Goal: Find specific page/section: Find specific page/section

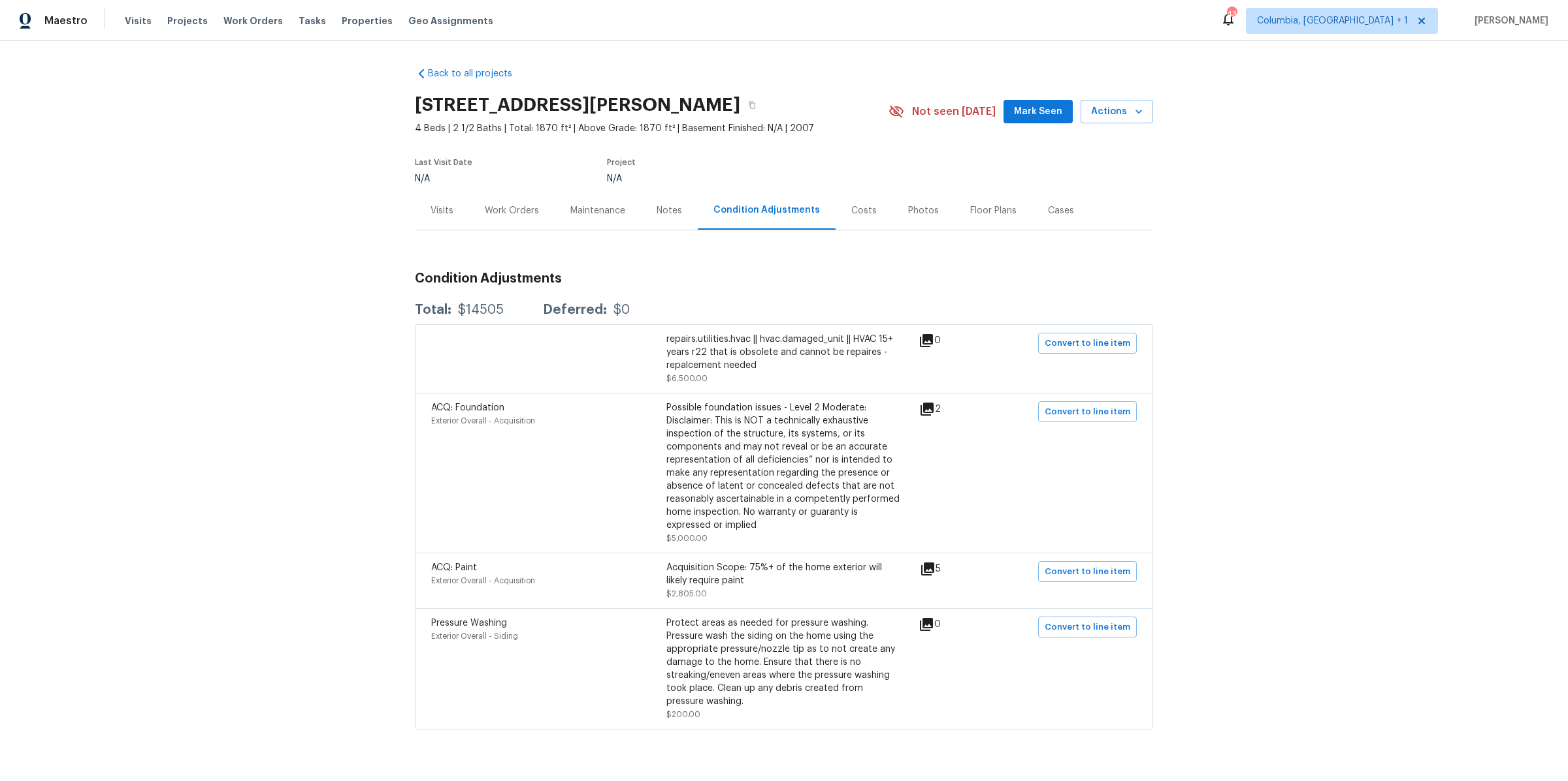
scroll to position [26, 0]
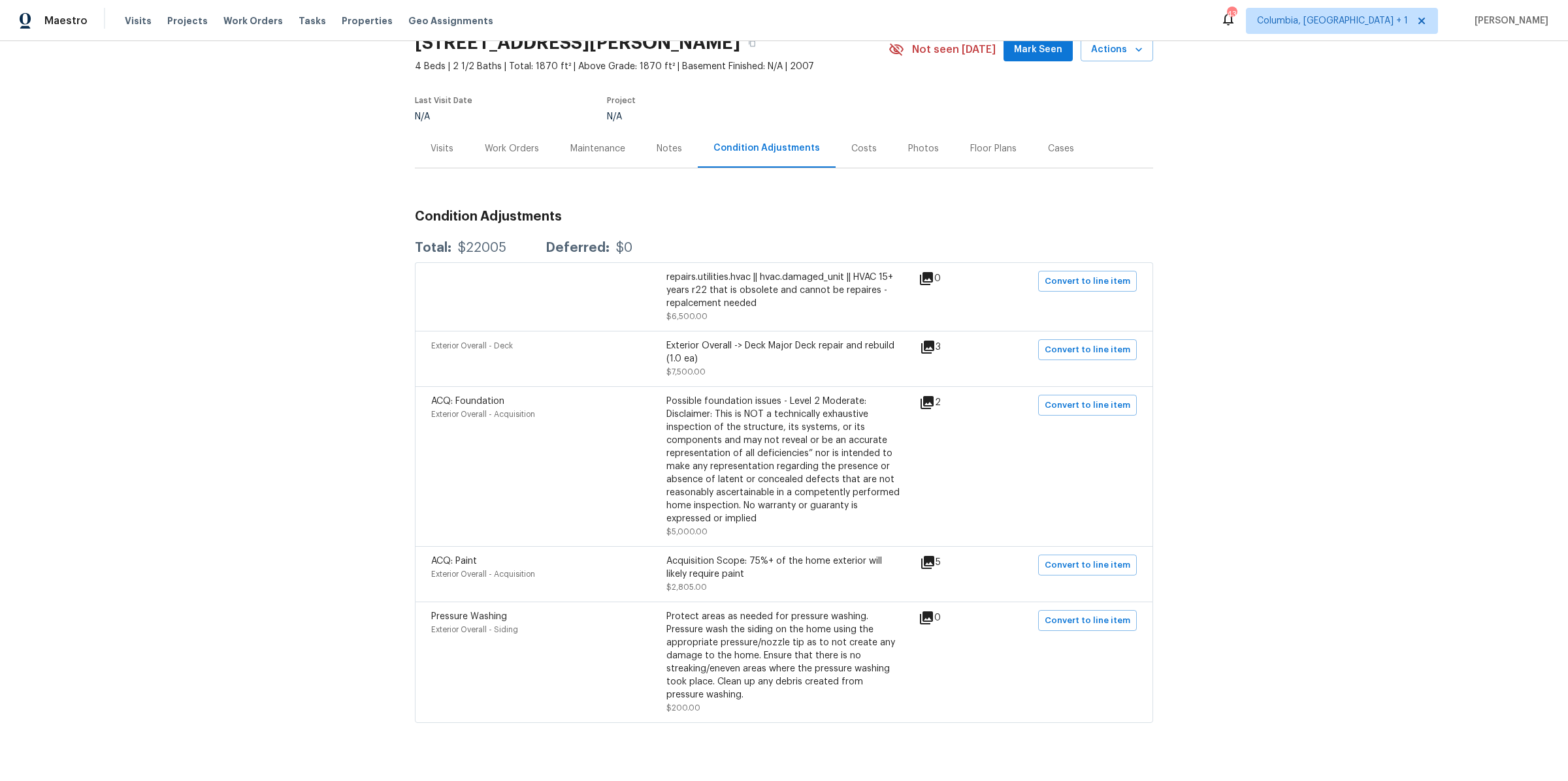
scroll to position [82, 0]
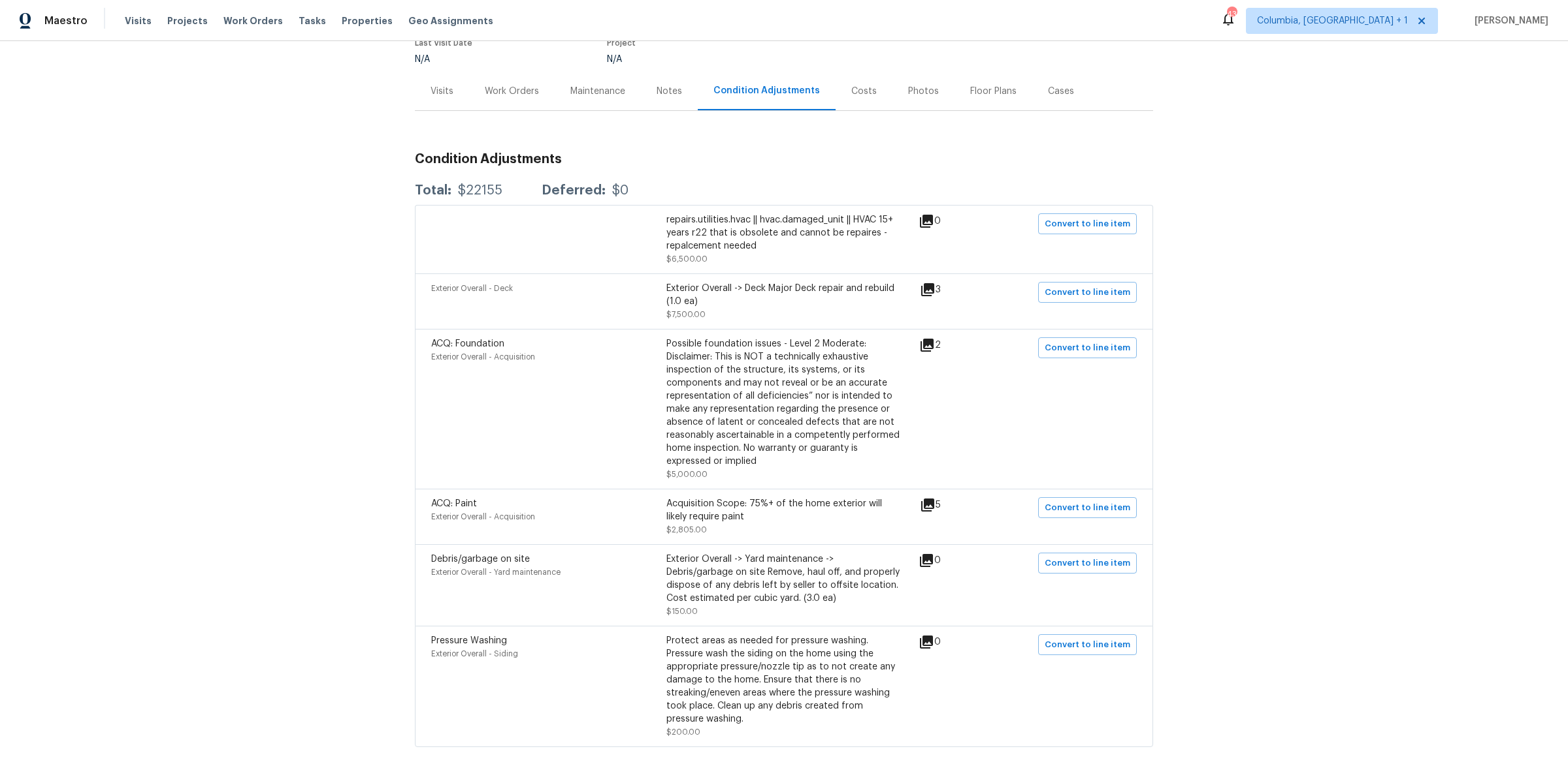
scroll to position [164, 0]
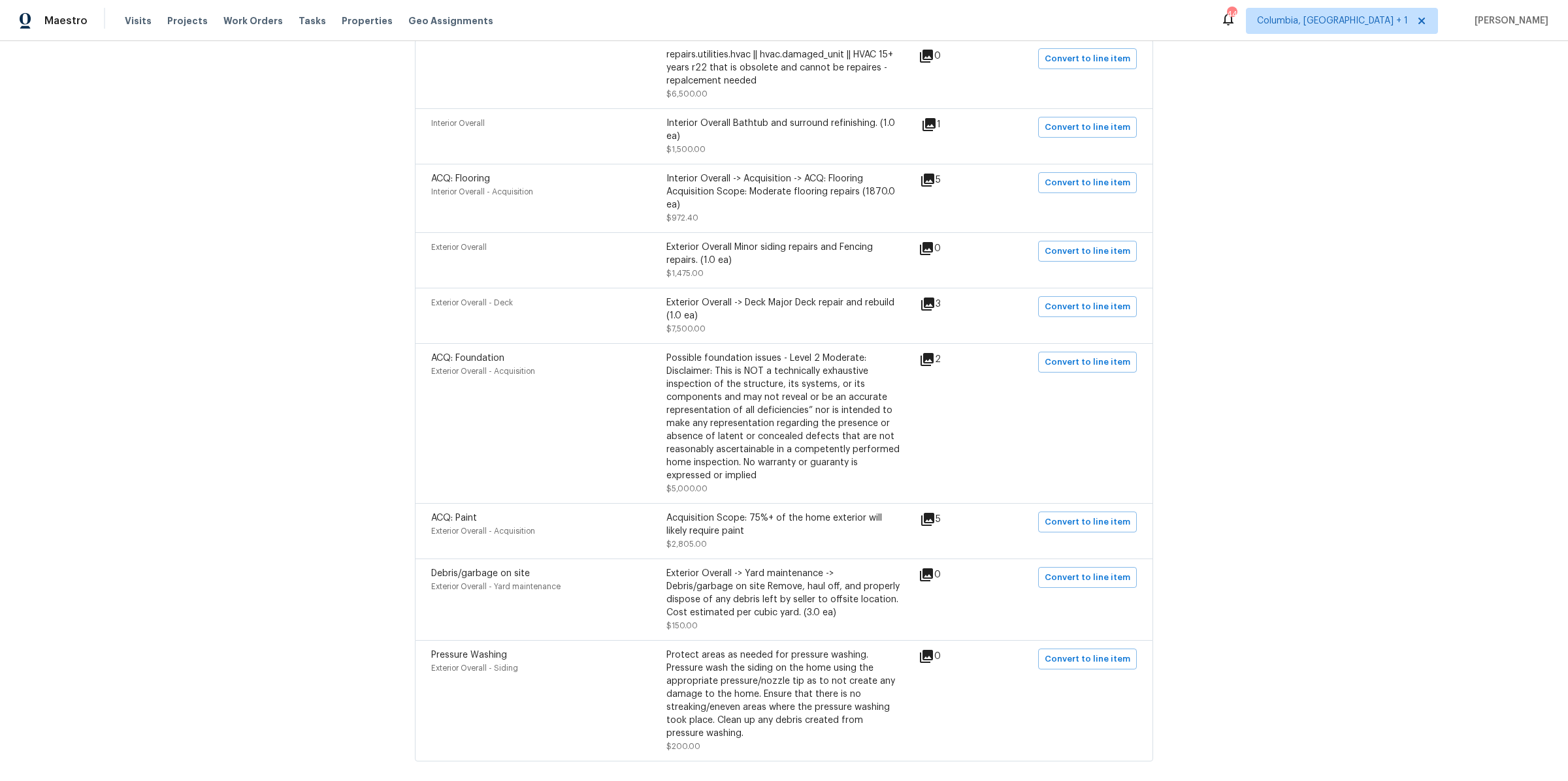
scroll to position [283, 0]
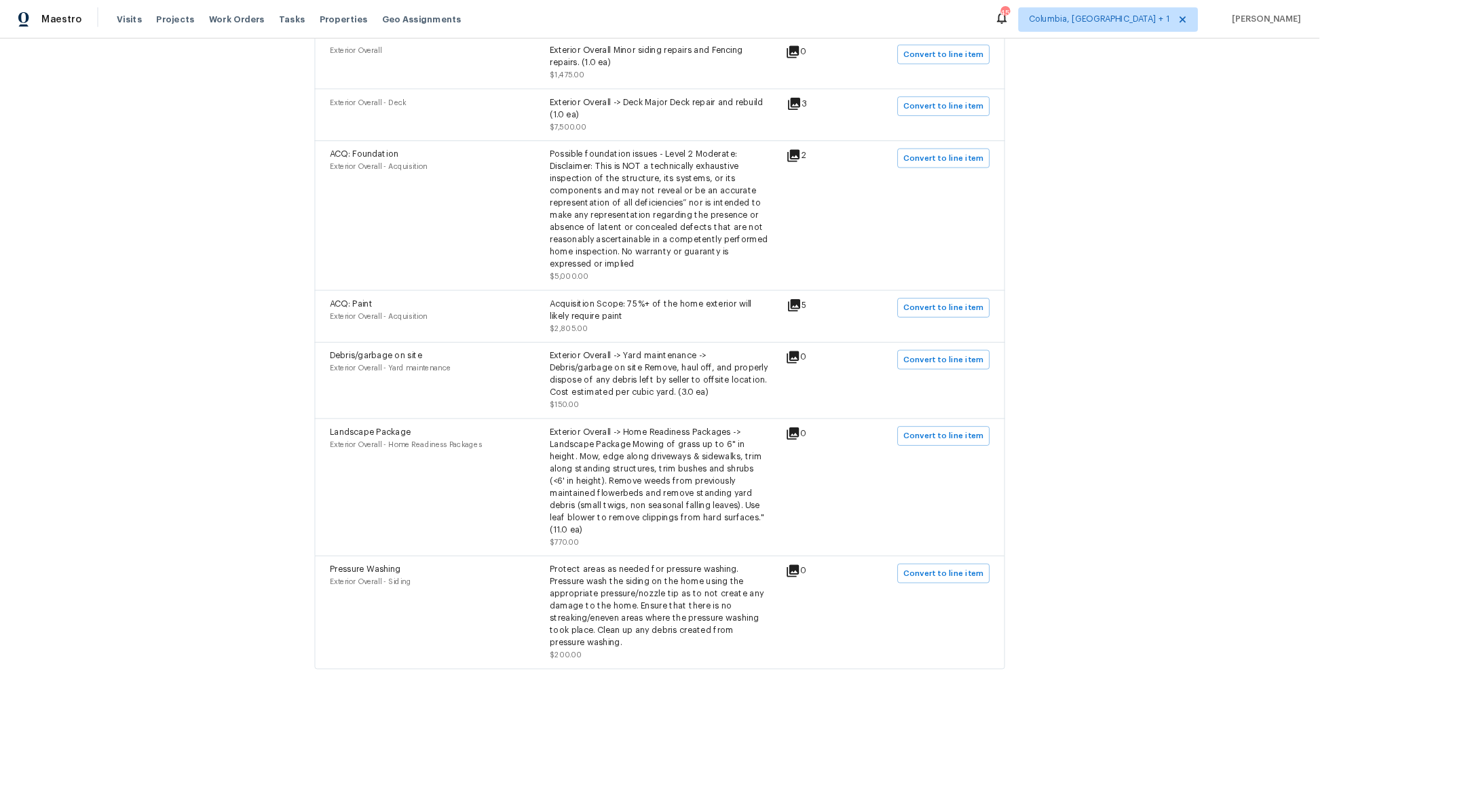
scroll to position [639, 0]
